Goal: Find contact information: Find contact information

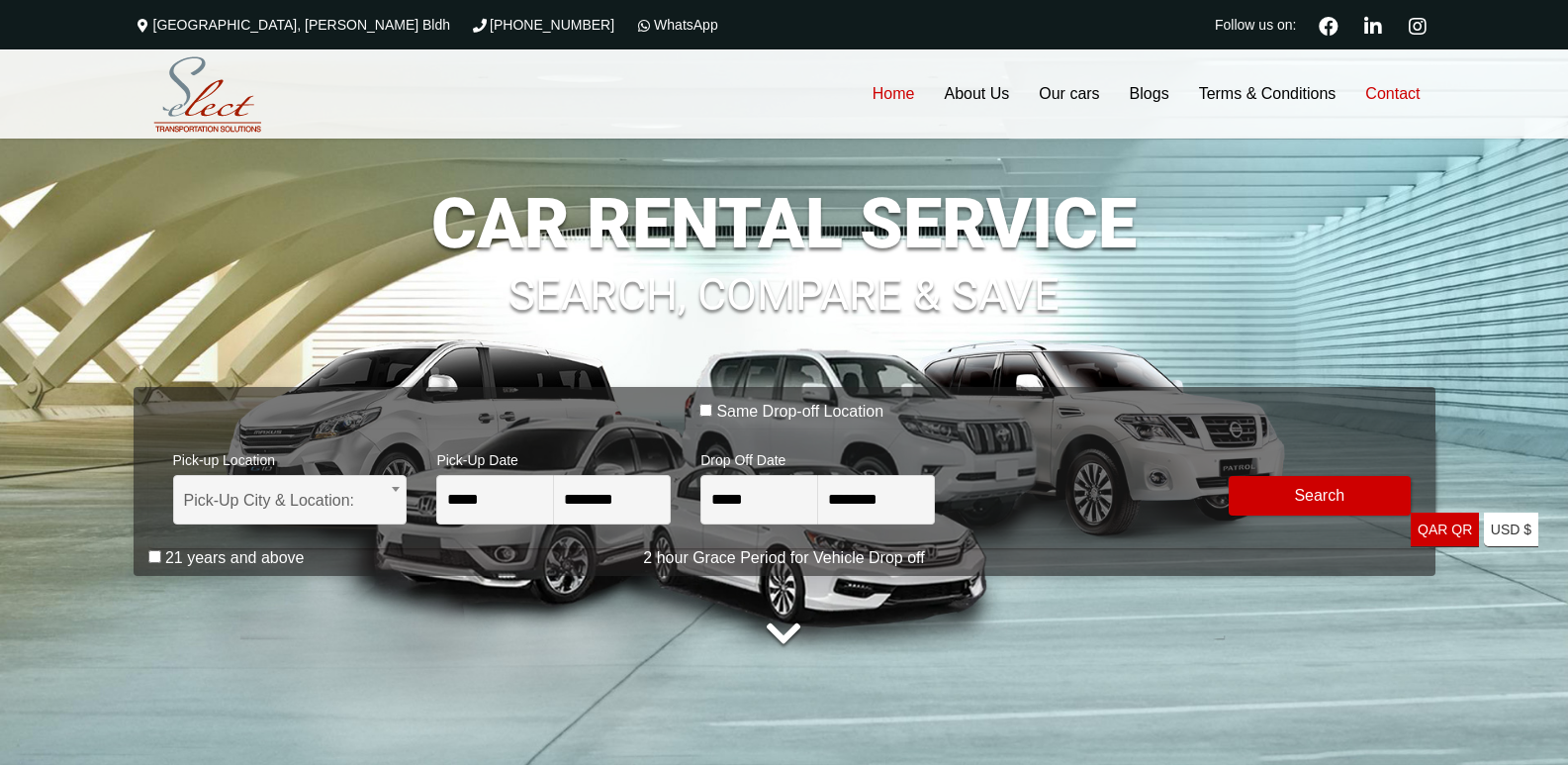
click at [1392, 96] on link "Contact" at bounding box center [1393, 94] width 84 height 89
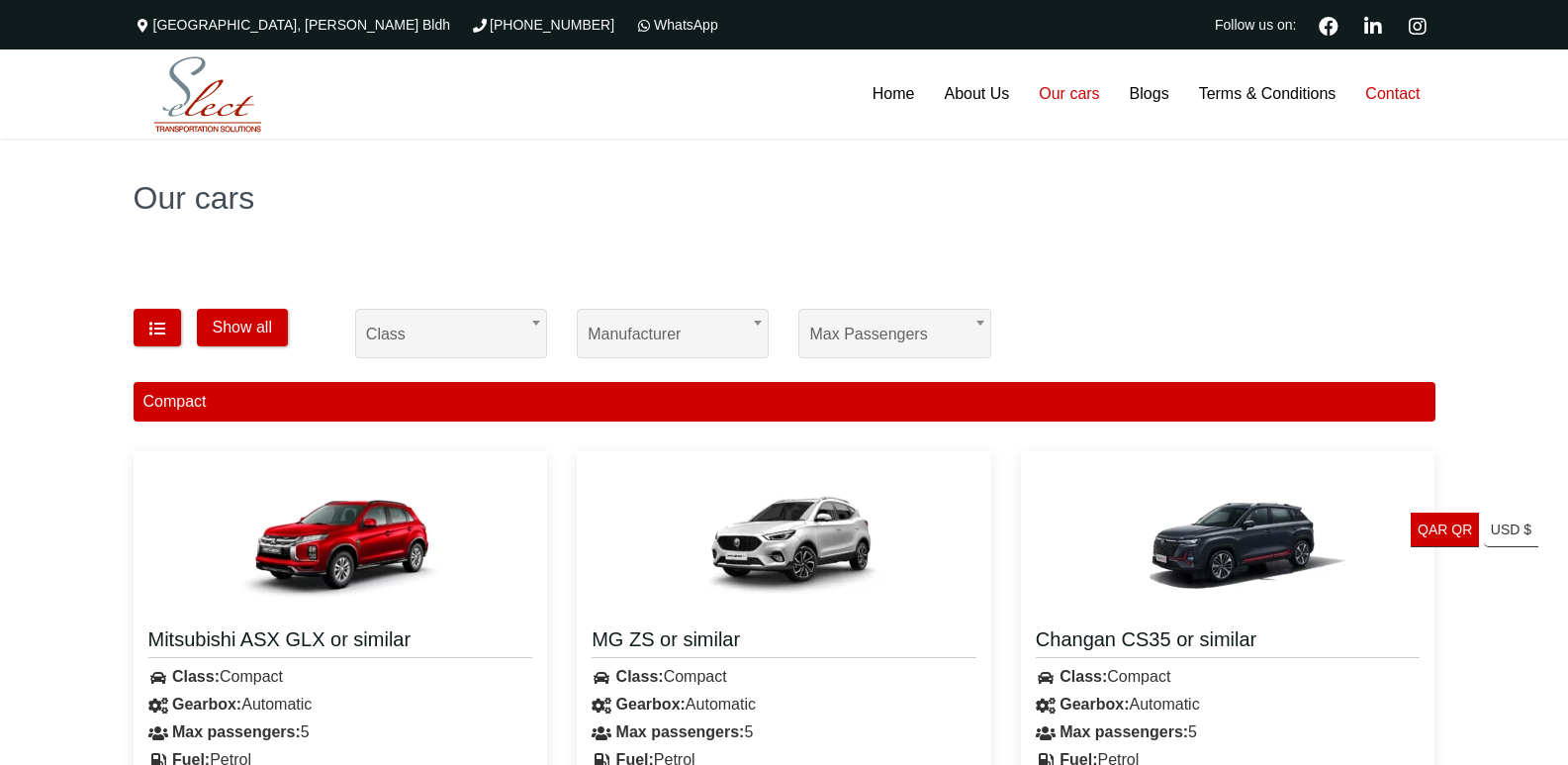
click at [1392, 97] on link "Contact" at bounding box center [1393, 94] width 84 height 89
